Goal: Transaction & Acquisition: Purchase product/service

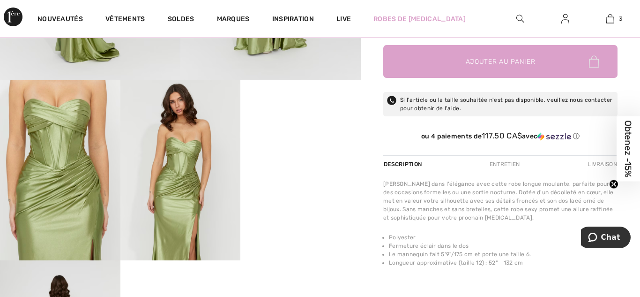
scroll to position [247, 0]
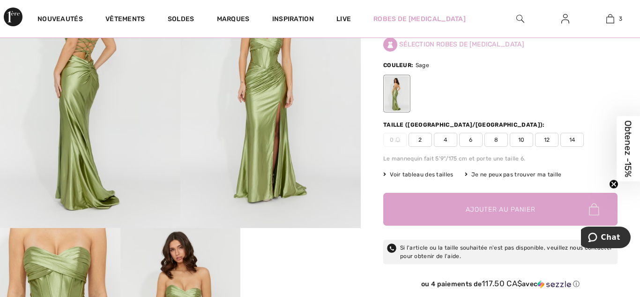
click at [574, 225] on span "✔ Ajouté au panier Ajouter au panier" at bounding box center [500, 209] width 234 height 33
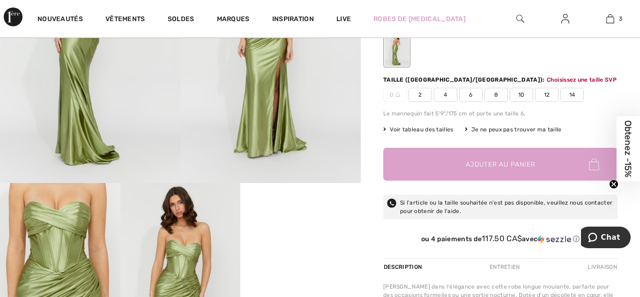
scroll to position [144, 0]
click at [611, 23] on img at bounding box center [610, 18] width 8 height 11
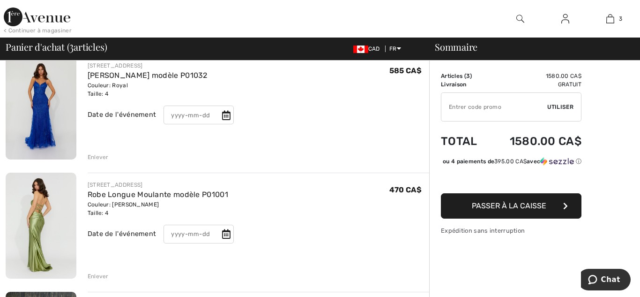
click at [60, 85] on img at bounding box center [41, 106] width 71 height 106
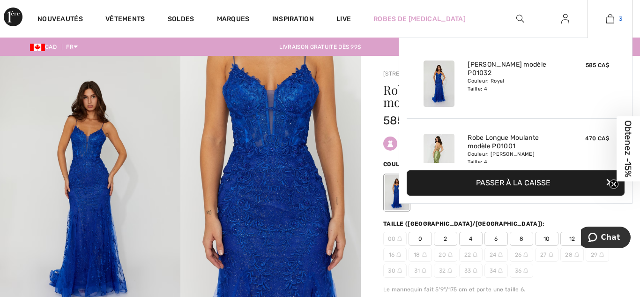
click at [609, 20] on img at bounding box center [610, 18] width 8 height 11
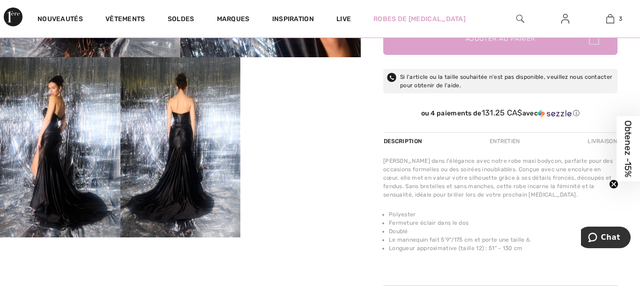
click at [309, 104] on div at bounding box center [180, 11] width 361 height 451
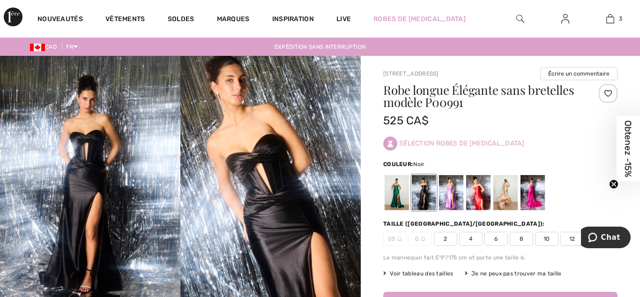
scroll to position [17, 0]
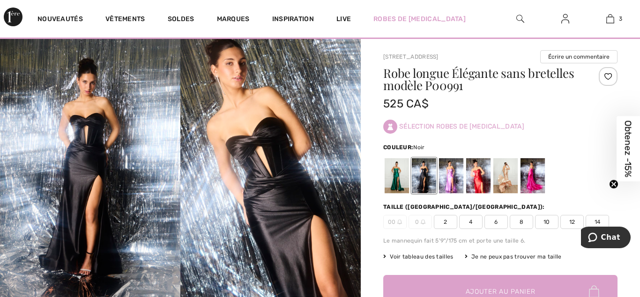
click at [285, 172] on img at bounding box center [270, 174] width 180 height 271
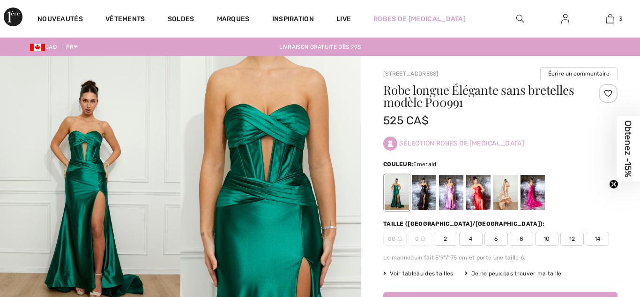
scroll to position [34, 0]
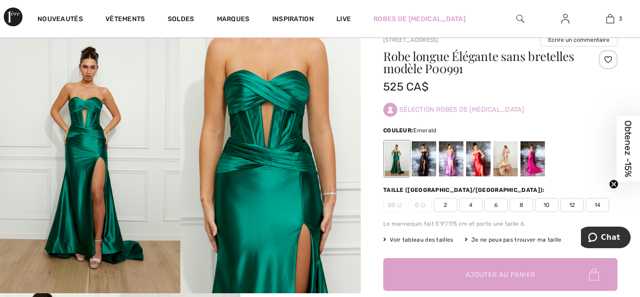
click at [287, 138] on img at bounding box center [270, 157] width 180 height 271
click at [300, 99] on img at bounding box center [270, 157] width 180 height 271
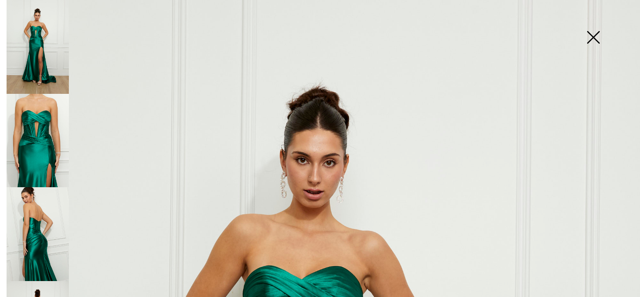
scroll to position [0, 0]
click at [588, 40] on img at bounding box center [593, 38] width 47 height 48
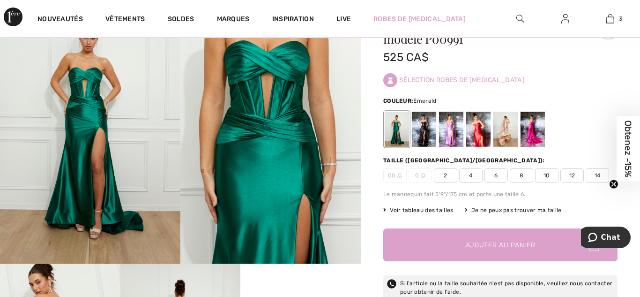
scroll to position [55, 0]
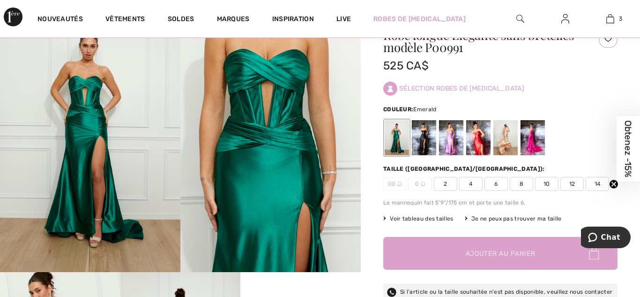
click at [284, 206] on img at bounding box center [270, 136] width 180 height 271
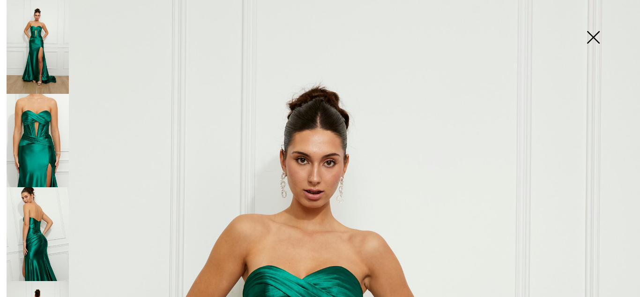
scroll to position [0, 0]
click at [594, 40] on img at bounding box center [593, 38] width 47 height 48
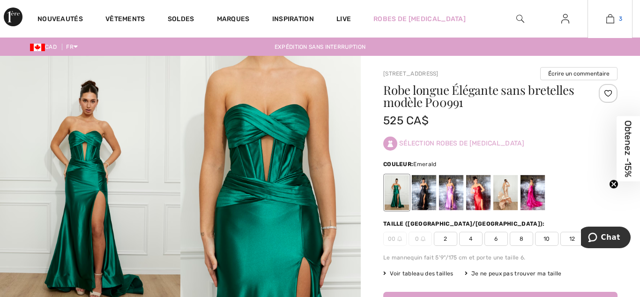
click at [620, 19] on span "3" at bounding box center [620, 19] width 3 height 8
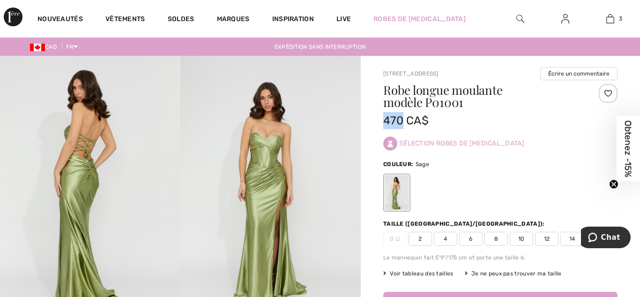
drag, startPoint x: 381, startPoint y: 125, endPoint x: 402, endPoint y: 125, distance: 21.1
click at [402, 125] on span "470 CA$" at bounding box center [405, 120] width 45 height 13
click at [476, 121] on div "470 CA$" at bounding box center [480, 120] width 195 height 17
click at [90, 147] on img at bounding box center [90, 191] width 180 height 271
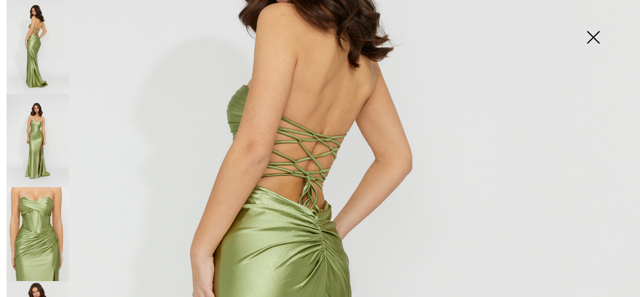
scroll to position [162, 0]
click at [586, 37] on img at bounding box center [593, 38] width 47 height 48
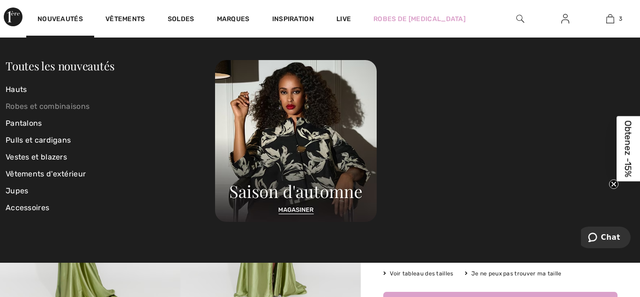
click at [26, 109] on link "Robes et combinaisons" at bounding box center [110, 106] width 209 height 17
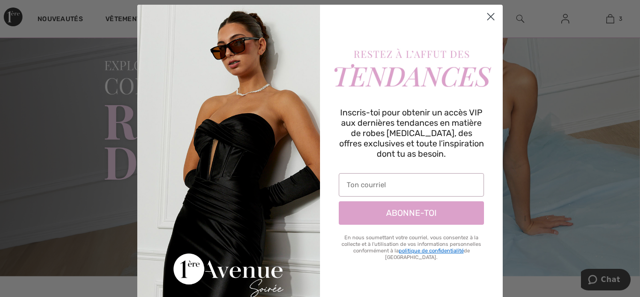
click at [488, 18] on circle "Close dialog" at bounding box center [490, 16] width 15 height 15
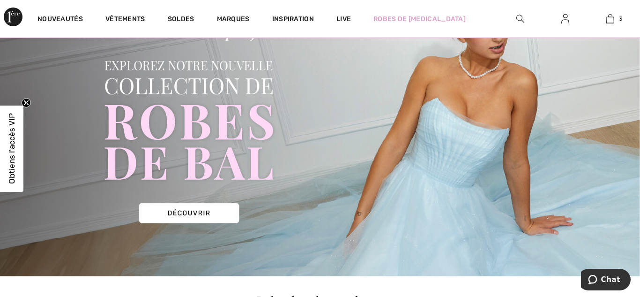
click at [169, 210] on img at bounding box center [320, 122] width 640 height 307
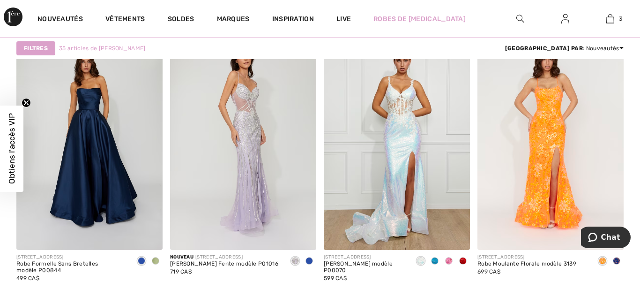
scroll to position [1750, 0]
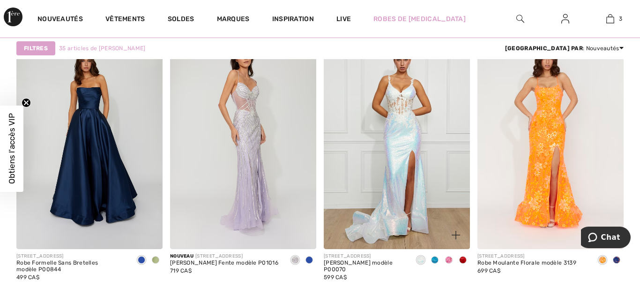
click at [447, 261] on span at bounding box center [448, 259] width 7 height 7
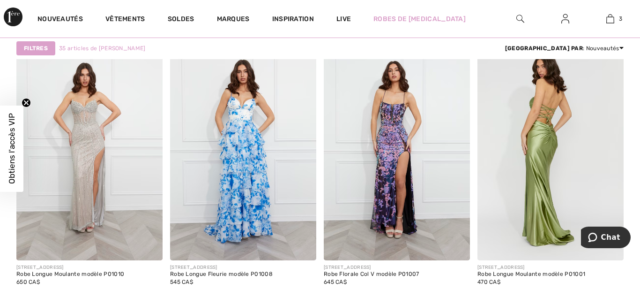
scroll to position [2018, 0]
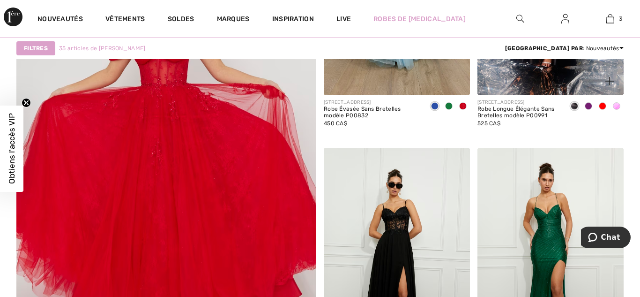
click at [543, 134] on div "1ÈRE AVENUE SOIRÉE Robe Longue Élégante Sans Bretelles modèle P00991 525 CA$" at bounding box center [518, 117] width 82 height 37
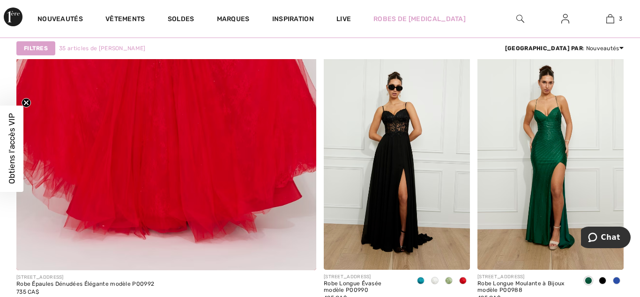
scroll to position [2673, 0]
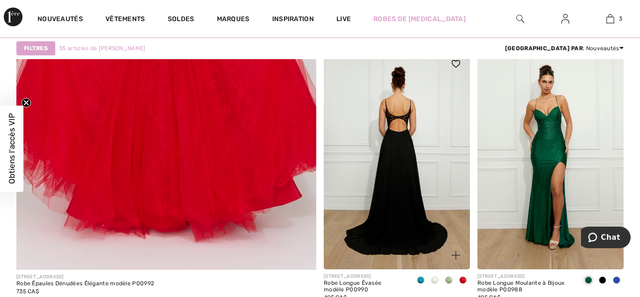
click at [397, 199] on img at bounding box center [397, 159] width 146 height 219
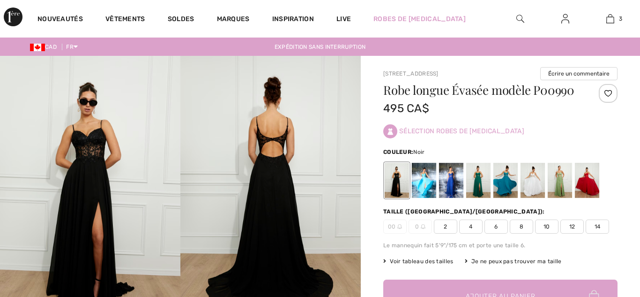
checkbox input "true"
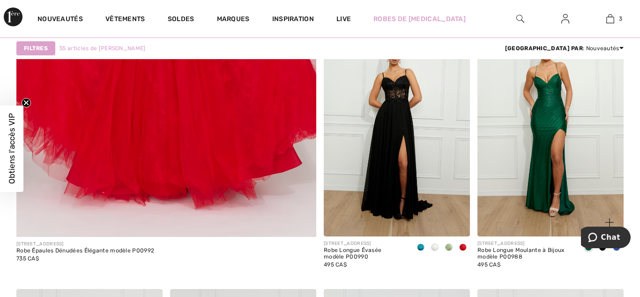
click at [545, 231] on img at bounding box center [550, 126] width 146 height 219
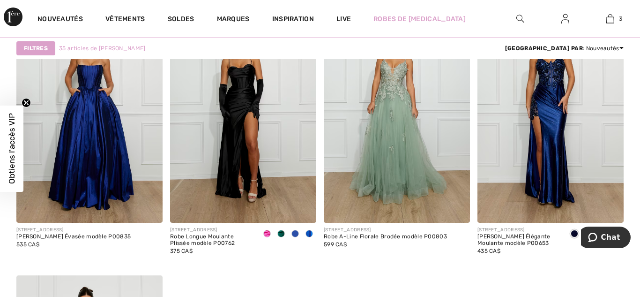
scroll to position [3009, 0]
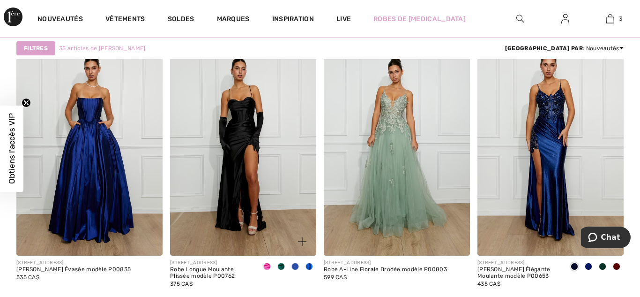
click at [267, 267] on span at bounding box center [266, 265] width 7 height 7
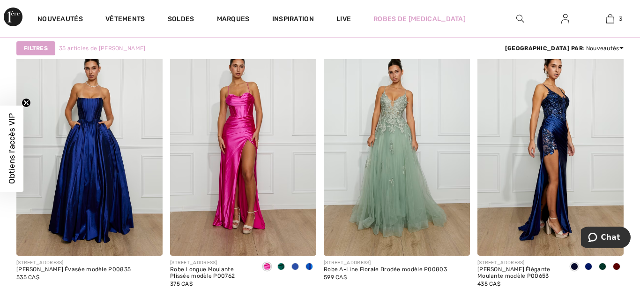
click at [528, 172] on img at bounding box center [550, 145] width 146 height 219
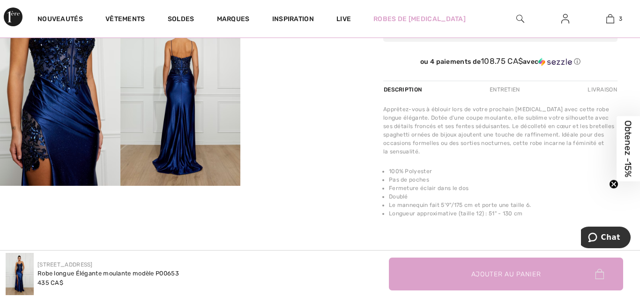
scroll to position [315, 0]
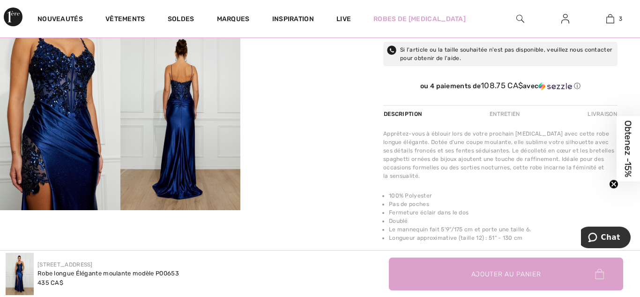
click at [344, 232] on div "Your browser does not support the video tag. Your browser does not support the …" at bounding box center [180, 56] width 361 height 594
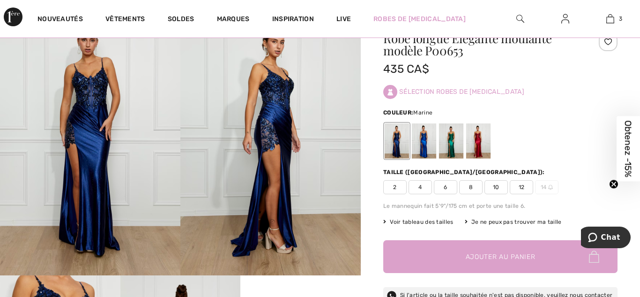
scroll to position [62, 0]
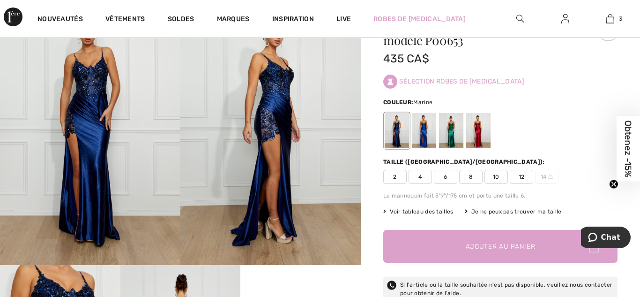
click at [528, 147] on div at bounding box center [500, 130] width 234 height 39
click at [478, 136] on div at bounding box center [478, 130] width 24 height 35
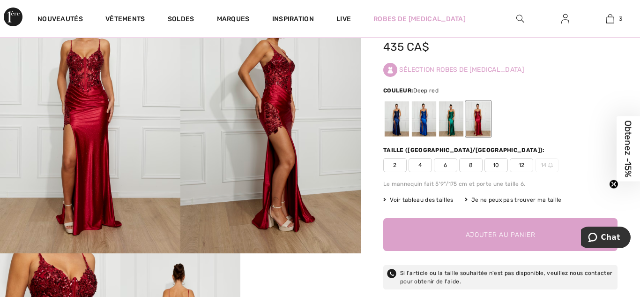
click at [550, 121] on div at bounding box center [500, 118] width 234 height 39
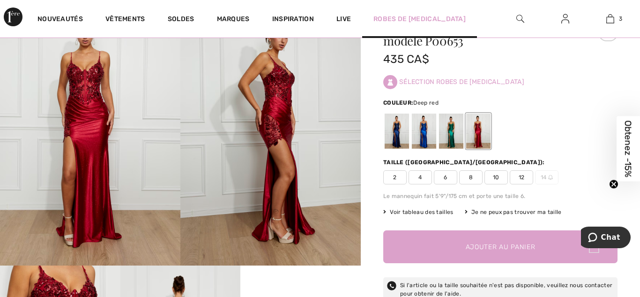
scroll to position [0, 0]
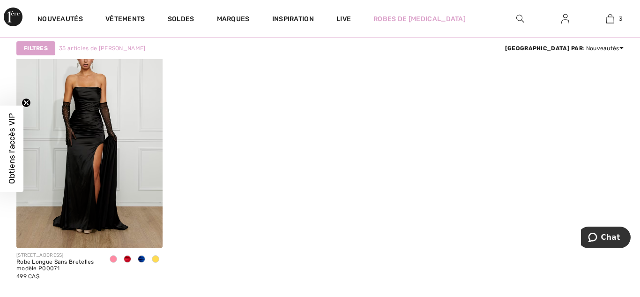
scroll to position [3239, 0]
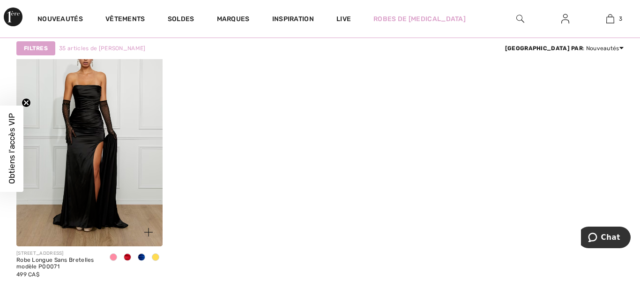
click at [112, 257] on span at bounding box center [113, 256] width 7 height 7
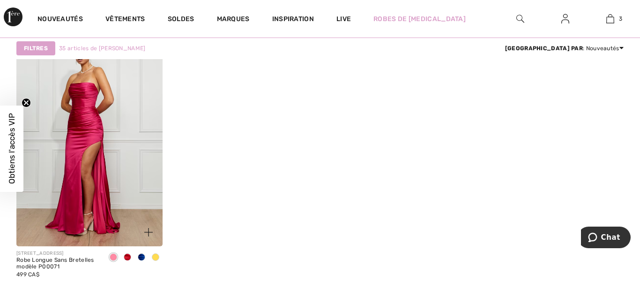
click at [97, 157] on img at bounding box center [89, 136] width 146 height 219
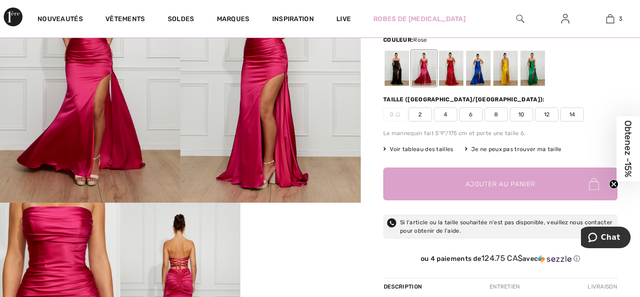
scroll to position [126, 0]
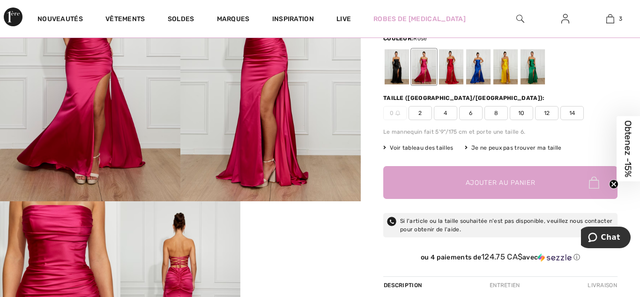
click at [46, 240] on img at bounding box center [60, 291] width 120 height 180
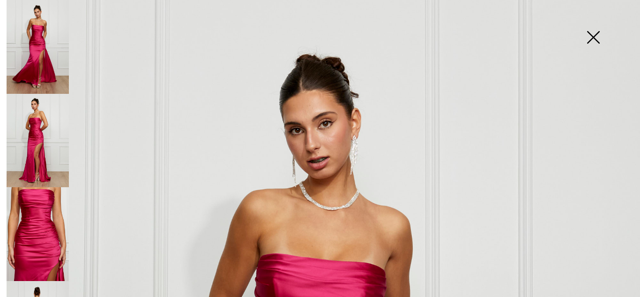
scroll to position [6, 0]
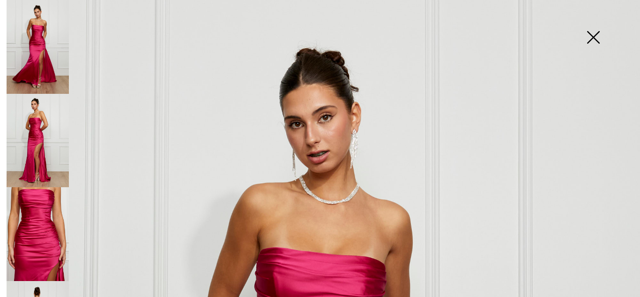
click at [592, 31] on img at bounding box center [593, 38] width 47 height 48
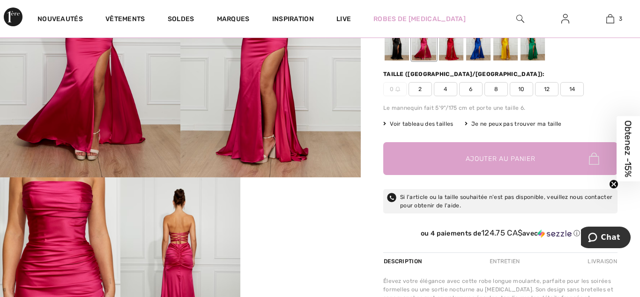
scroll to position [150, 0]
